Goal: Information Seeking & Learning: Learn about a topic

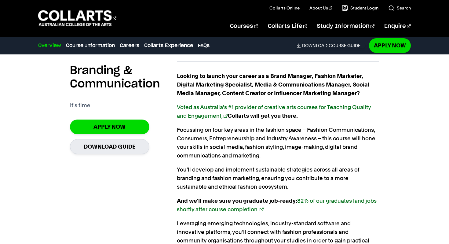
scroll to position [405, 0]
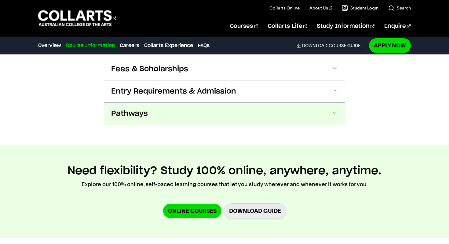
click at [336, 110] on span at bounding box center [334, 114] width 6 height 8
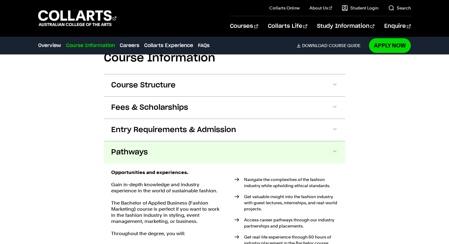
scroll to position [653, 0]
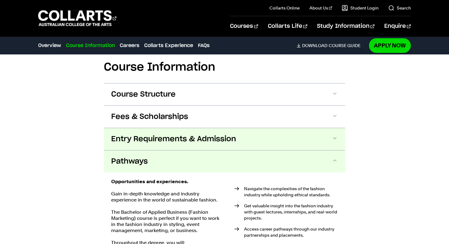
click at [258, 135] on button "Entry Requirements & Admission" at bounding box center [224, 139] width 241 height 22
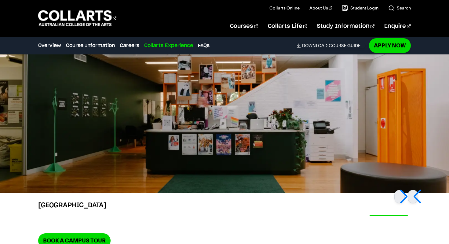
scroll to position [1562, 0]
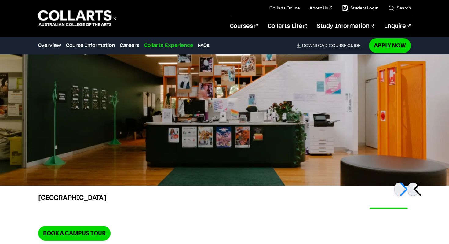
click at [415, 182] on div at bounding box center [412, 188] width 10 height 13
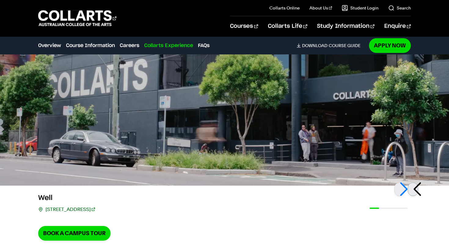
click at [415, 182] on div at bounding box center [412, 188] width 10 height 13
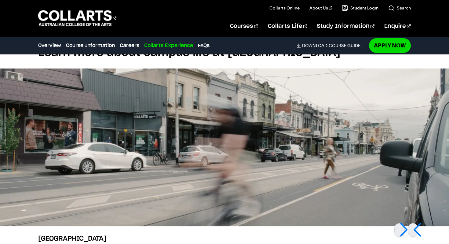
scroll to position [1519, 0]
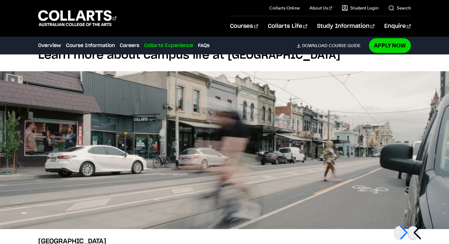
click at [416, 226] on div at bounding box center [412, 232] width 10 height 13
